Goal: Information Seeking & Learning: Learn about a topic

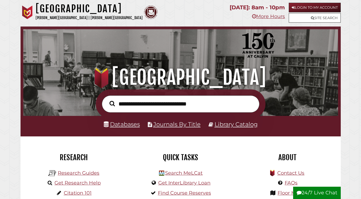
scroll to position [104, 312]
click at [116, 123] on link "Databases" at bounding box center [122, 124] width 36 height 7
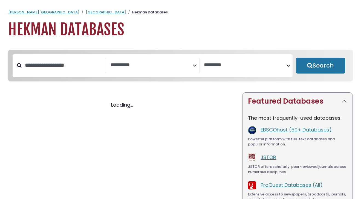
select select "Database Subject Filter"
select select "Database Vendors Filter"
select select "Database Subject Filter"
select select "Database Vendors Filter"
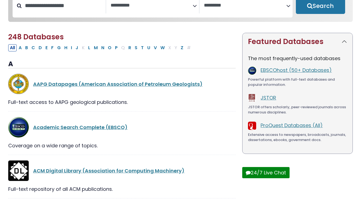
scroll to position [73, 0]
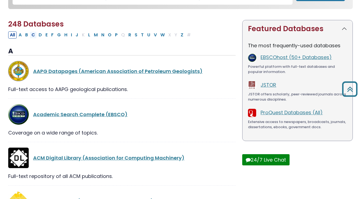
click at [35, 37] on button "C" at bounding box center [33, 34] width 7 height 7
select select "Database Subject Filter"
select select "Database Vendors Filter"
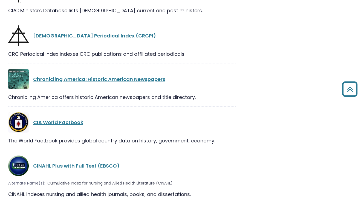
scroll to position [795, 0]
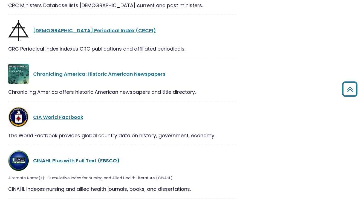
click at [81, 157] on link "CINAHL Plus with Full Text (EBSCO)" at bounding box center [76, 160] width 86 height 7
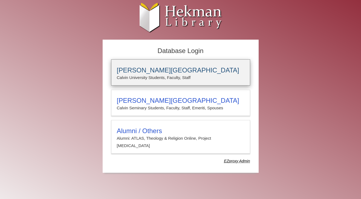
type input "**********"
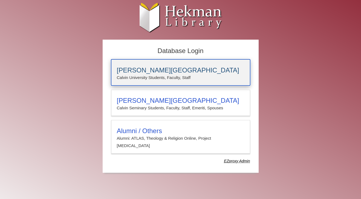
click at [166, 74] on p "Calvin University Students, Faculty, Staff" at bounding box center [181, 77] width 128 height 7
